Goal: Navigation & Orientation: Find specific page/section

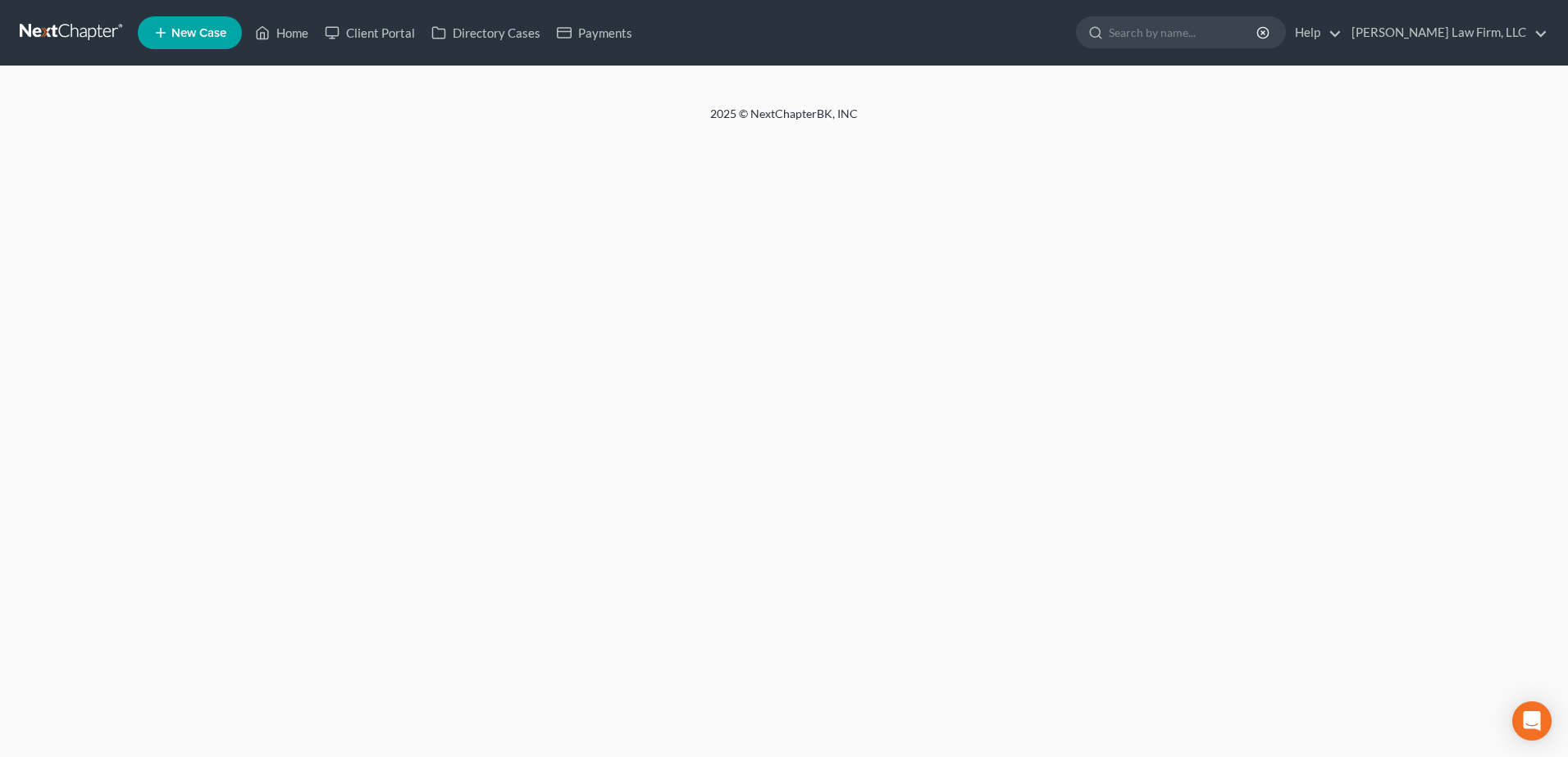
click at [82, 25] on link at bounding box center [72, 32] width 105 height 29
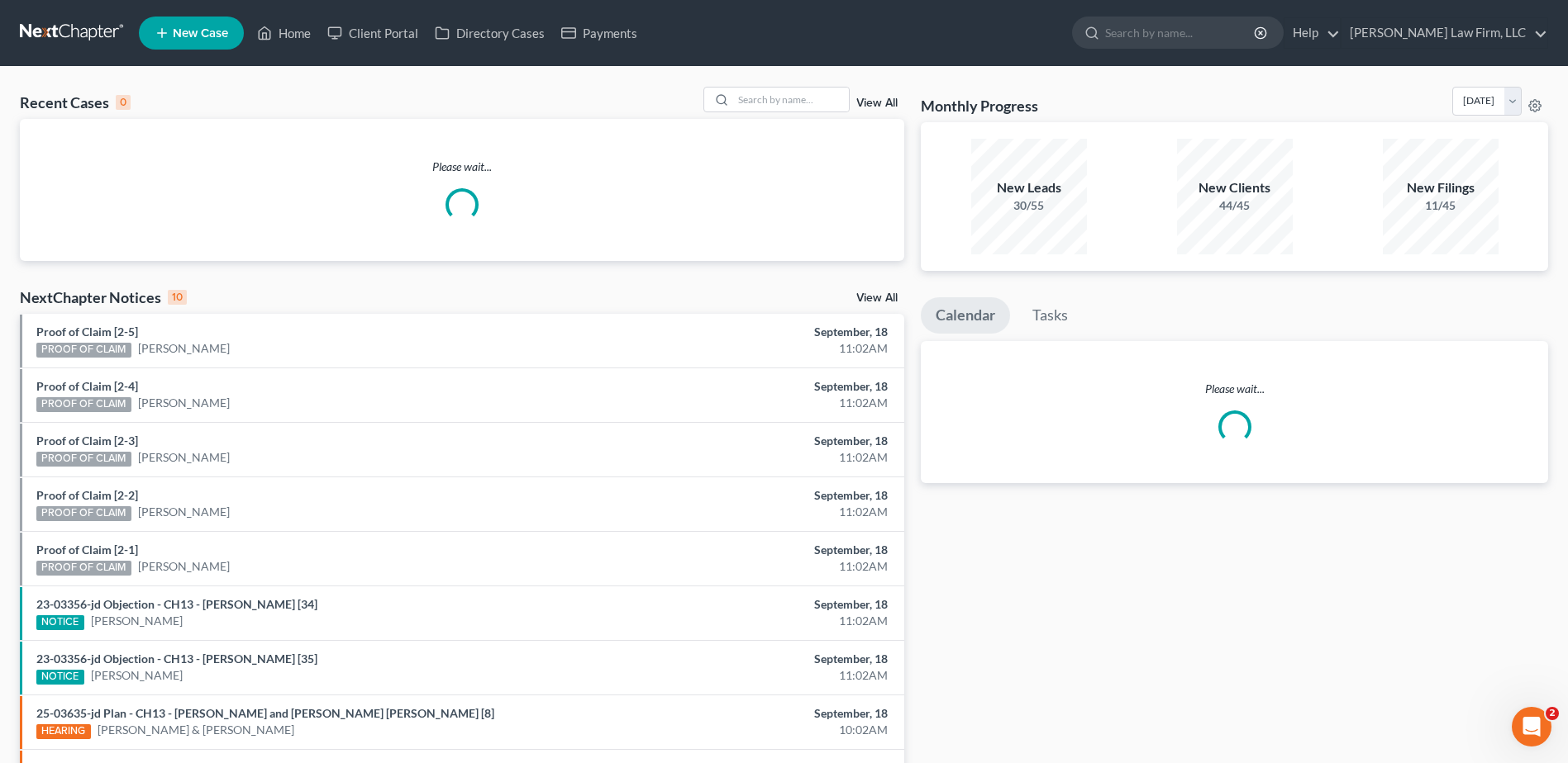
click at [57, 35] on link at bounding box center [73, 32] width 106 height 30
